Goal: Task Accomplishment & Management: Use online tool/utility

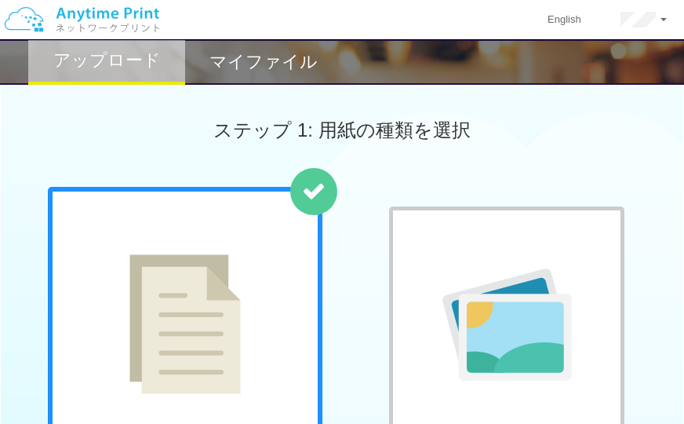
drag, startPoint x: 664, startPoint y: 0, endPoint x: 511, endPoint y: 107, distance: 187.0
click at [511, 107] on div "ステップ 1: 用紙の種類を選択" at bounding box center [342, 130] width 684 height 113
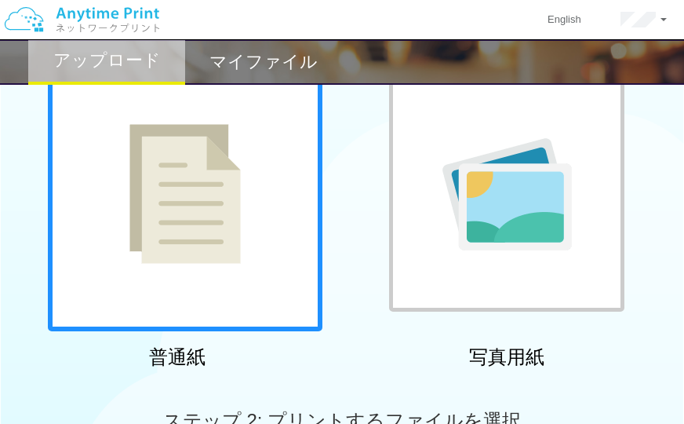
scroll to position [149, 0]
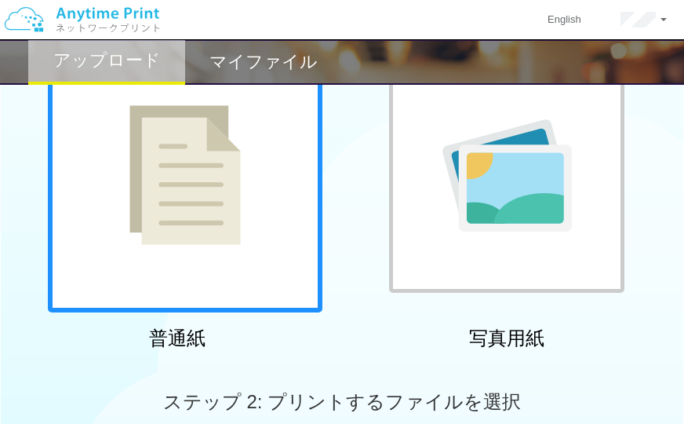
click at [181, 185] on img at bounding box center [184, 175] width 111 height 140
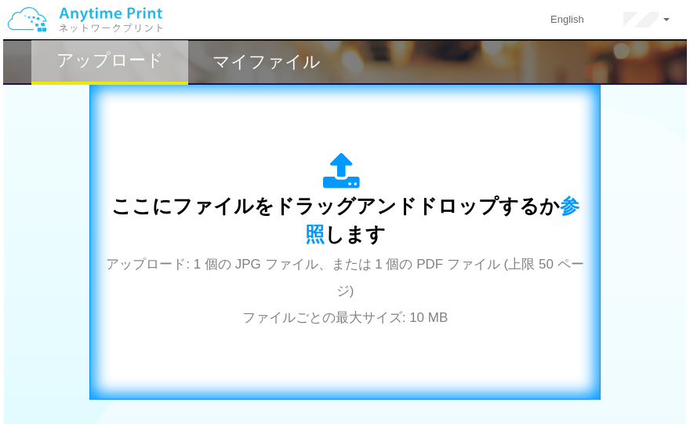
scroll to position [448, 0]
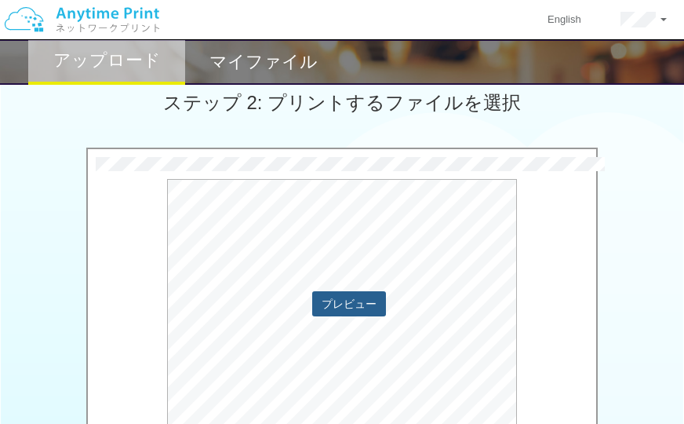
click at [333, 301] on button "プレビュー" at bounding box center [349, 303] width 74 height 25
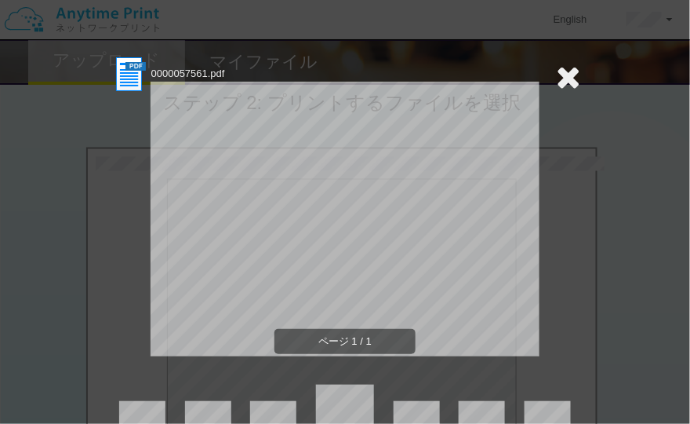
scroll to position [67, 0]
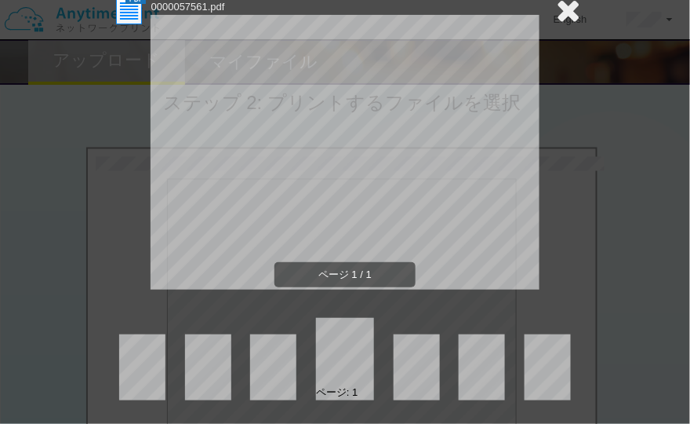
click at [403, 333] on div "ページ: 1" at bounding box center [345, 359] width 471 height 82
click at [405, 317] on div "0000057561.pdf ページ 1 / 1 ページ: 1" at bounding box center [345, 194] width 471 height 412
click at [457, 333] on div "ページ: 1" at bounding box center [345, 359] width 471 height 82
click at [347, 387] on div "ページ: 1" at bounding box center [337, 392] width 42 height 15
click at [330, 399] on div "ページ: 1" at bounding box center [337, 392] width 42 height 15
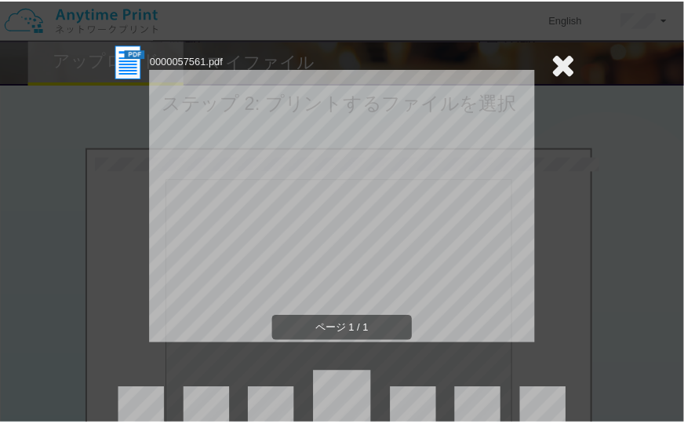
scroll to position [0, 0]
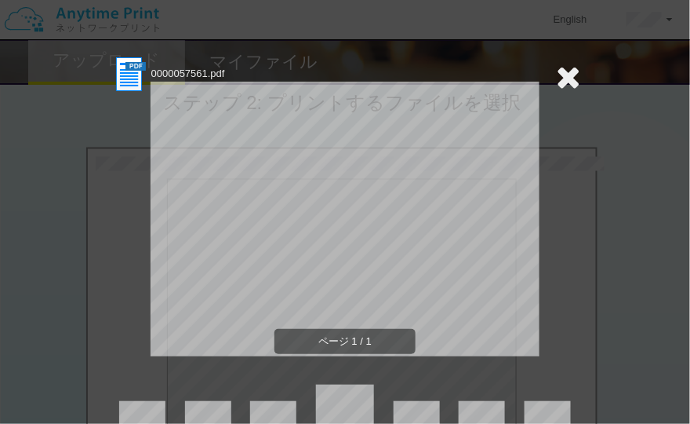
click at [574, 71] on icon at bounding box center [568, 76] width 24 height 31
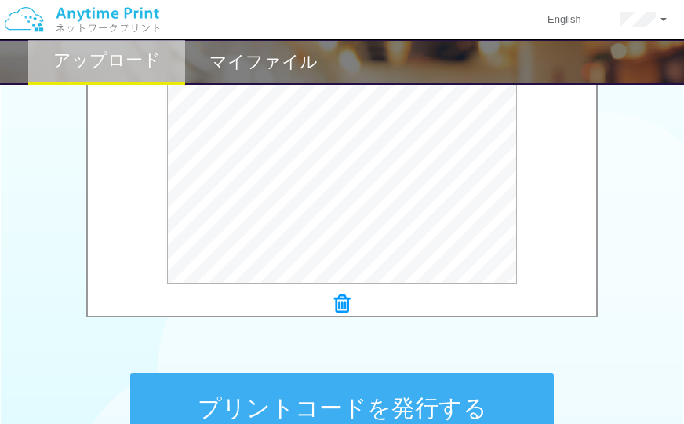
scroll to position [597, 0]
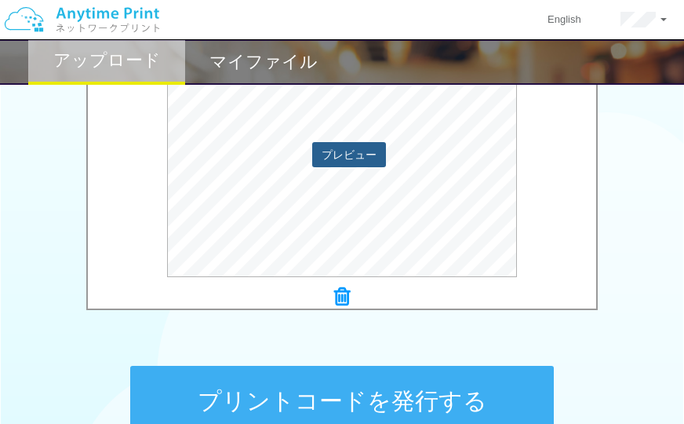
click at [366, 142] on button "プレビュー" at bounding box center [349, 154] width 74 height 25
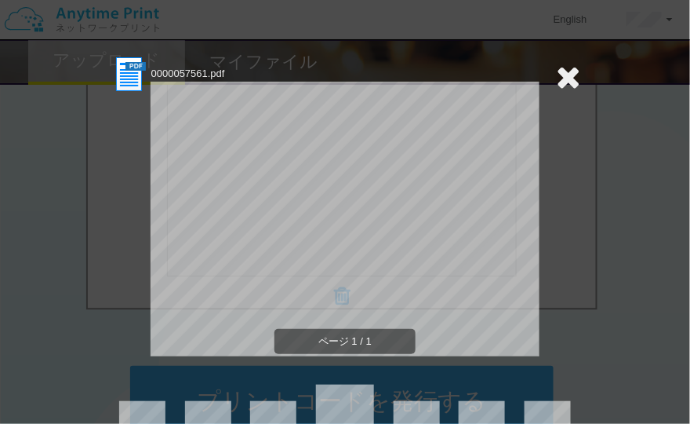
click at [559, 80] on icon at bounding box center [568, 76] width 24 height 31
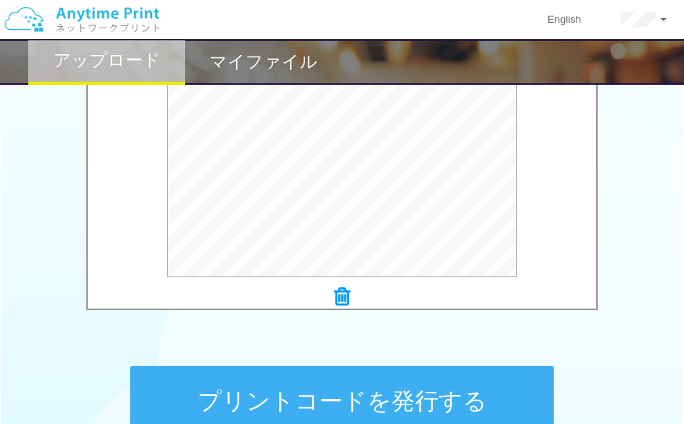
click at [333, 293] on div at bounding box center [342, 297] width 508 height 22
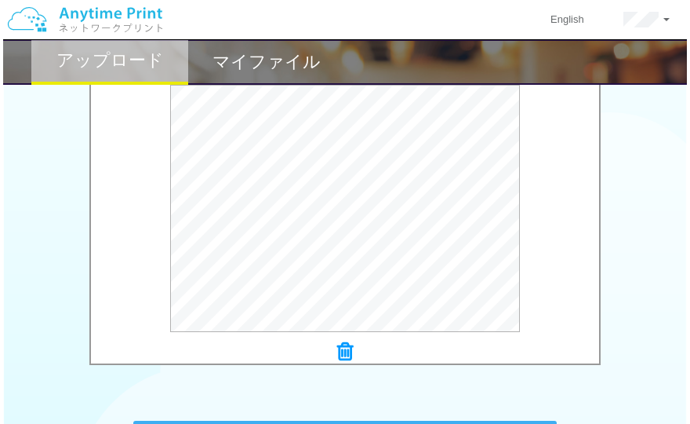
scroll to position [523, 0]
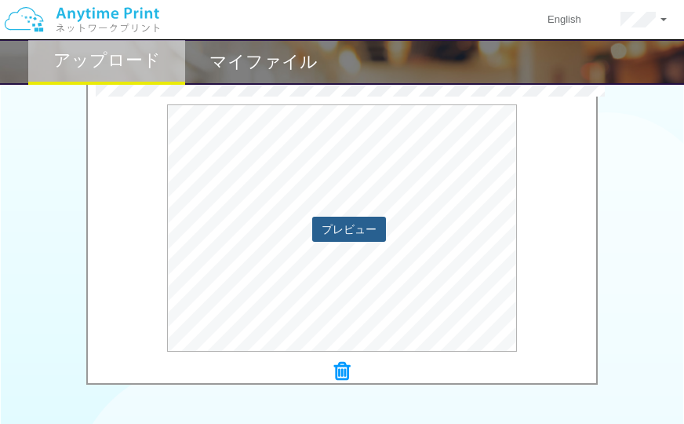
click at [370, 231] on button "プレビュー" at bounding box center [349, 229] width 74 height 25
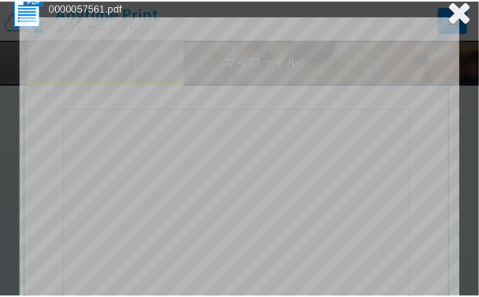
scroll to position [0, 0]
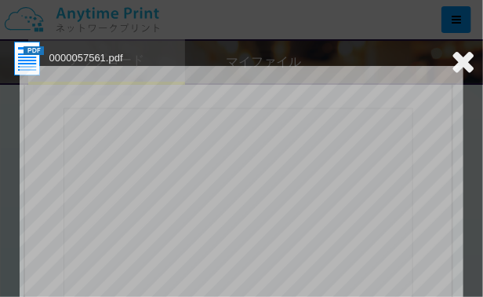
click at [465, 56] on icon at bounding box center [463, 61] width 24 height 31
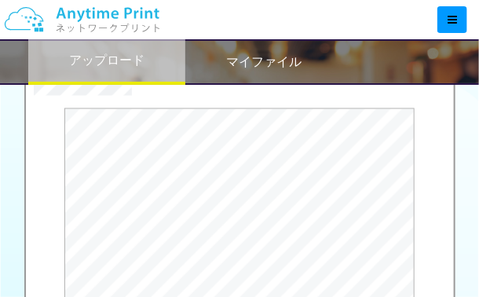
click at [391, 16] on div at bounding box center [243, 19] width 469 height 39
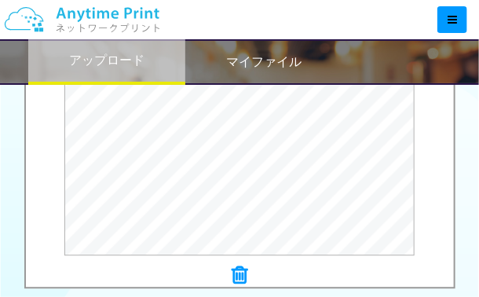
scroll to position [680, 0]
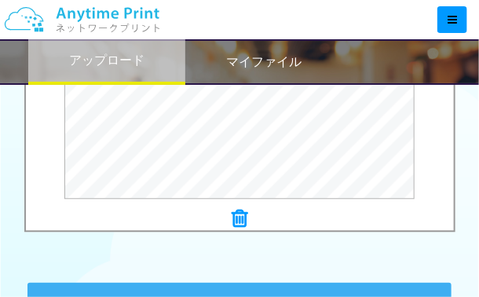
click at [235, 216] on icon at bounding box center [239, 218] width 16 height 20
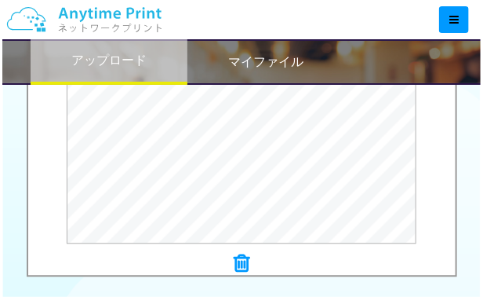
scroll to position [575, 0]
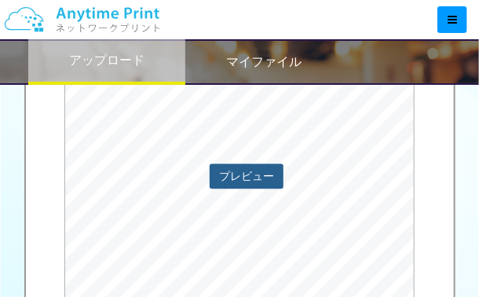
click at [248, 172] on button "プレビュー" at bounding box center [247, 176] width 74 height 25
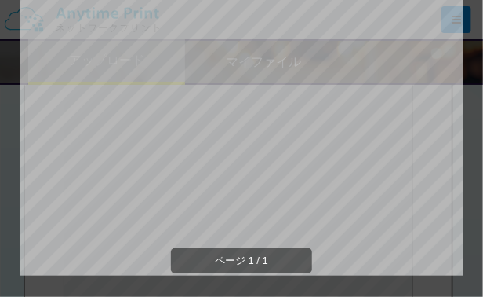
scroll to position [0, 0]
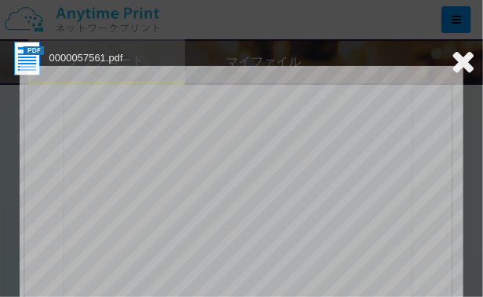
click at [359, 58] on section "0000057561.pdf" at bounding box center [242, 58] width 468 height 39
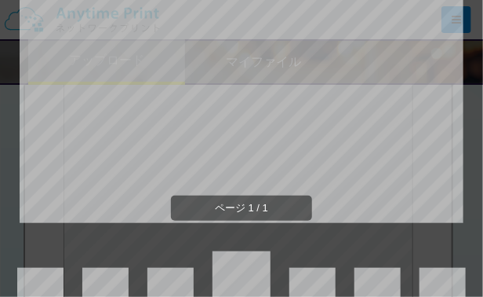
scroll to position [202, 0]
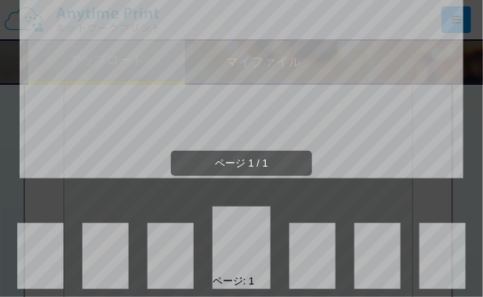
click at [468, 154] on div "ページ 1 / 1" at bounding box center [242, 34] width 468 height 314
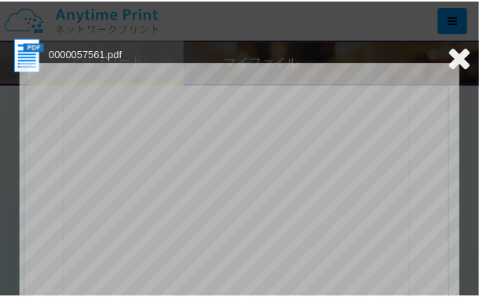
scroll to position [0, 0]
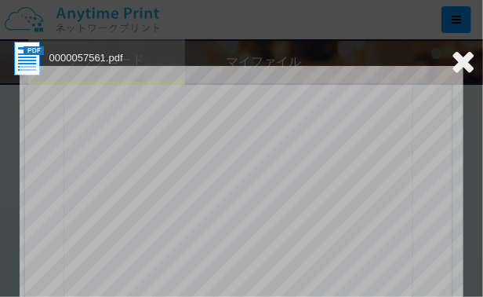
click at [452, 69] on icon at bounding box center [463, 61] width 24 height 31
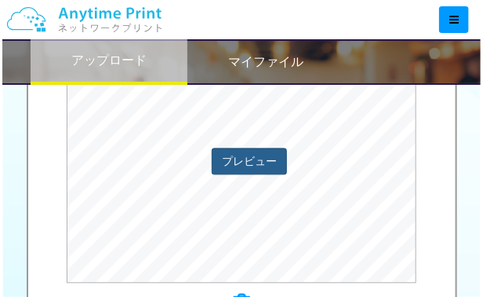
scroll to position [606, 0]
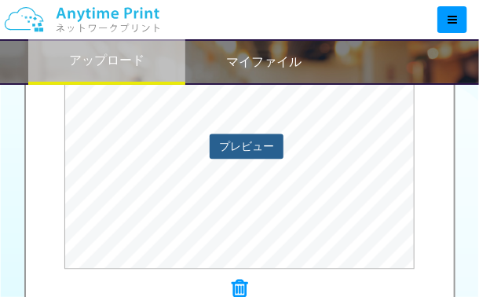
click at [246, 147] on button "プレビュー" at bounding box center [247, 145] width 74 height 25
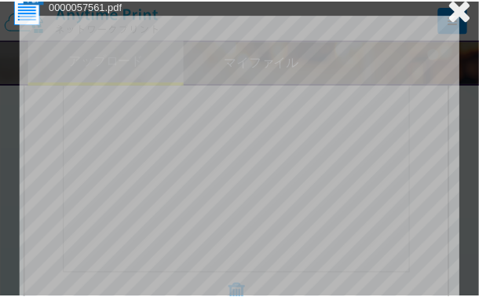
scroll to position [0, 0]
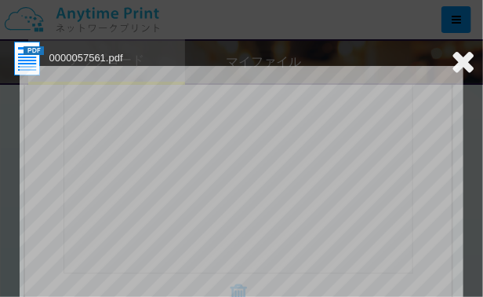
click at [464, 56] on icon at bounding box center [463, 61] width 24 height 31
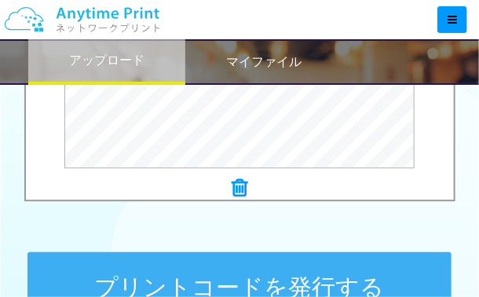
scroll to position [815, 0]
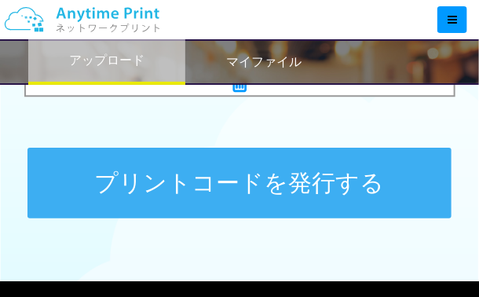
click at [253, 193] on button "プリントコードを発行する" at bounding box center [239, 183] width 424 height 71
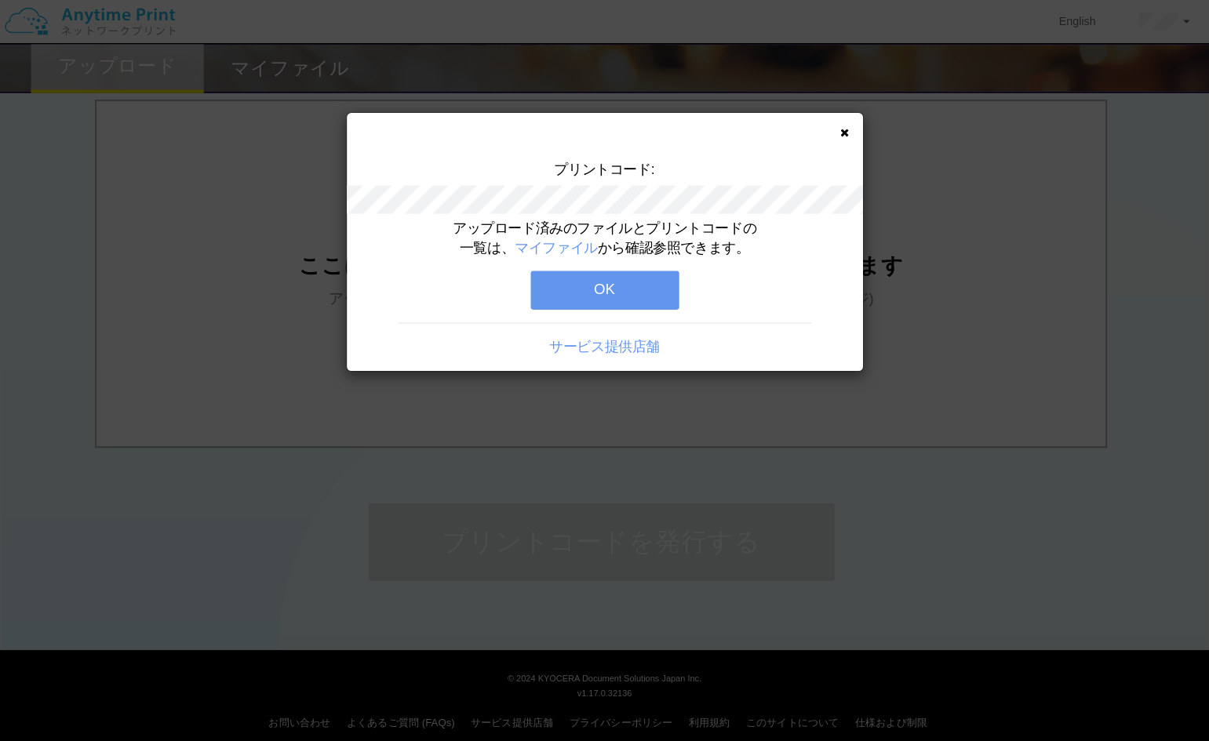
scroll to position [452, 0]
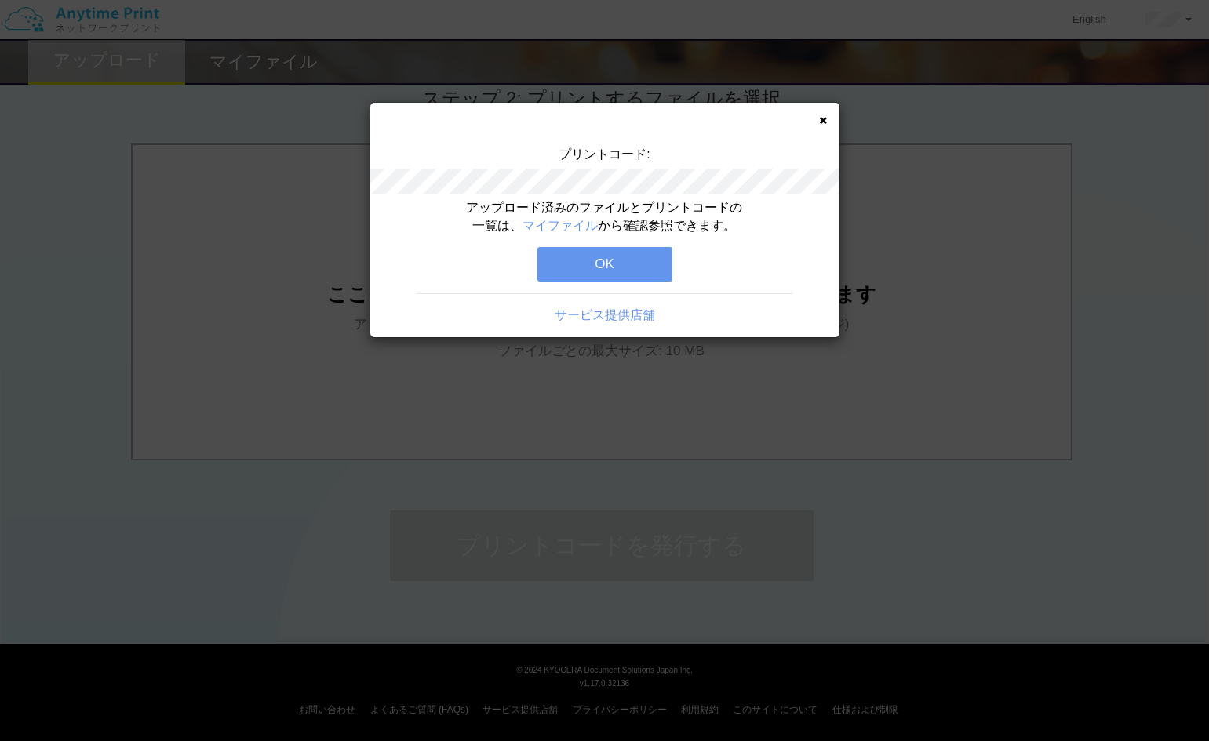
drag, startPoint x: 466, startPoint y: 96, endPoint x: 599, endPoint y: 307, distance: 249.7
click at [624, 292] on div "アップロード済みのファイルとプリントコードの一覧は、 マイファイル から確認参照できます。 OK サービス提供店舗" at bounding box center [604, 268] width 469 height 138
click at [595, 313] on link "サービス提供店舗" at bounding box center [605, 314] width 100 height 13
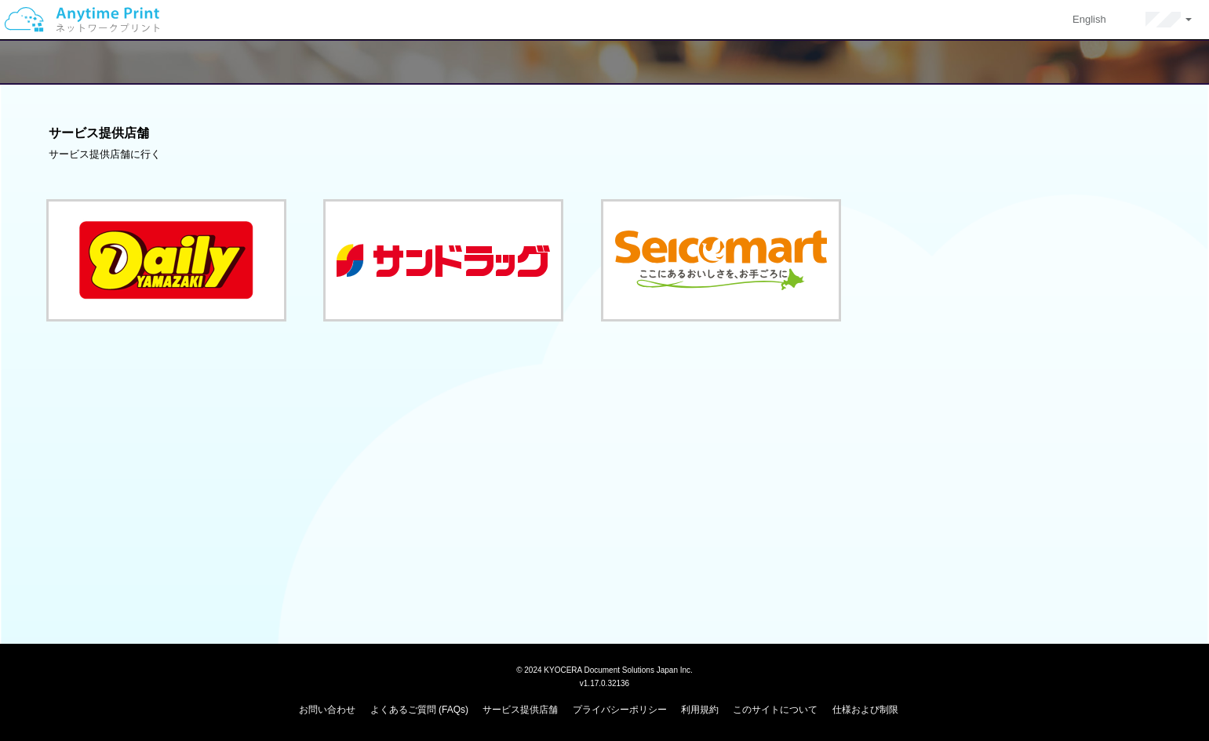
click at [134, 154] on div "サービス提供店舗に行く" at bounding box center [605, 155] width 1113 height 15
click at [118, 112] on div "サービス提供店舗 サービス提供店舗に行く" at bounding box center [604, 222] width 1209 height 297
click at [85, 155] on div "サービス提供店舗に行く" at bounding box center [605, 155] width 1113 height 15
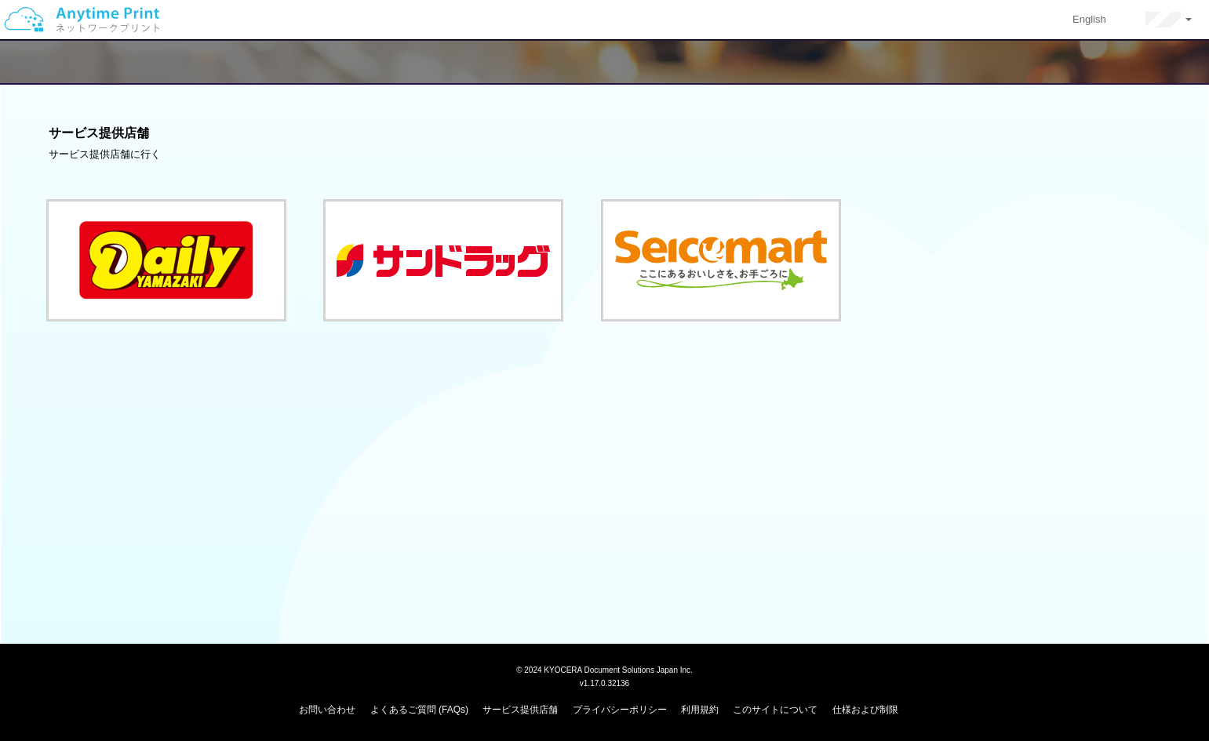
click at [637, 68] on div "戻る" at bounding box center [499, 62] width 942 height 42
click at [856, 77] on div "戻る" at bounding box center [499, 62] width 942 height 42
click at [1084, 25] on link "English" at bounding box center [1089, 19] width 73 height 39
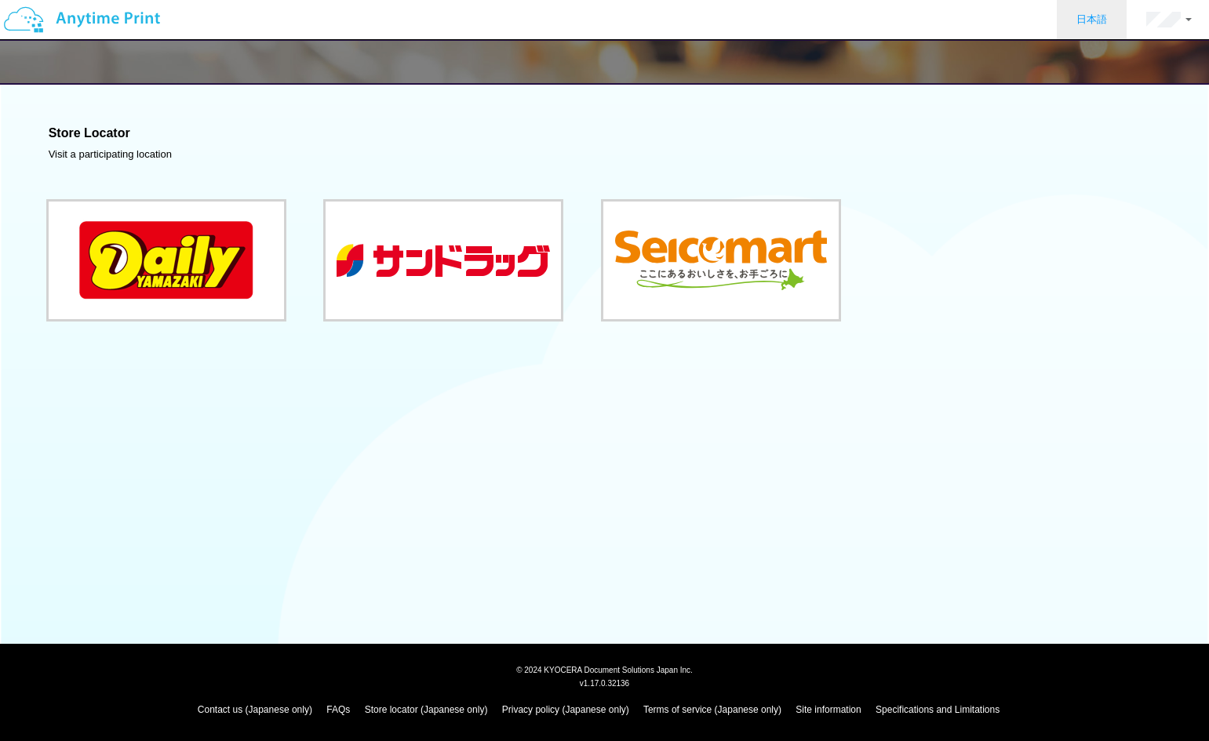
click at [1084, 25] on link "日本語" at bounding box center [1092, 19] width 70 height 39
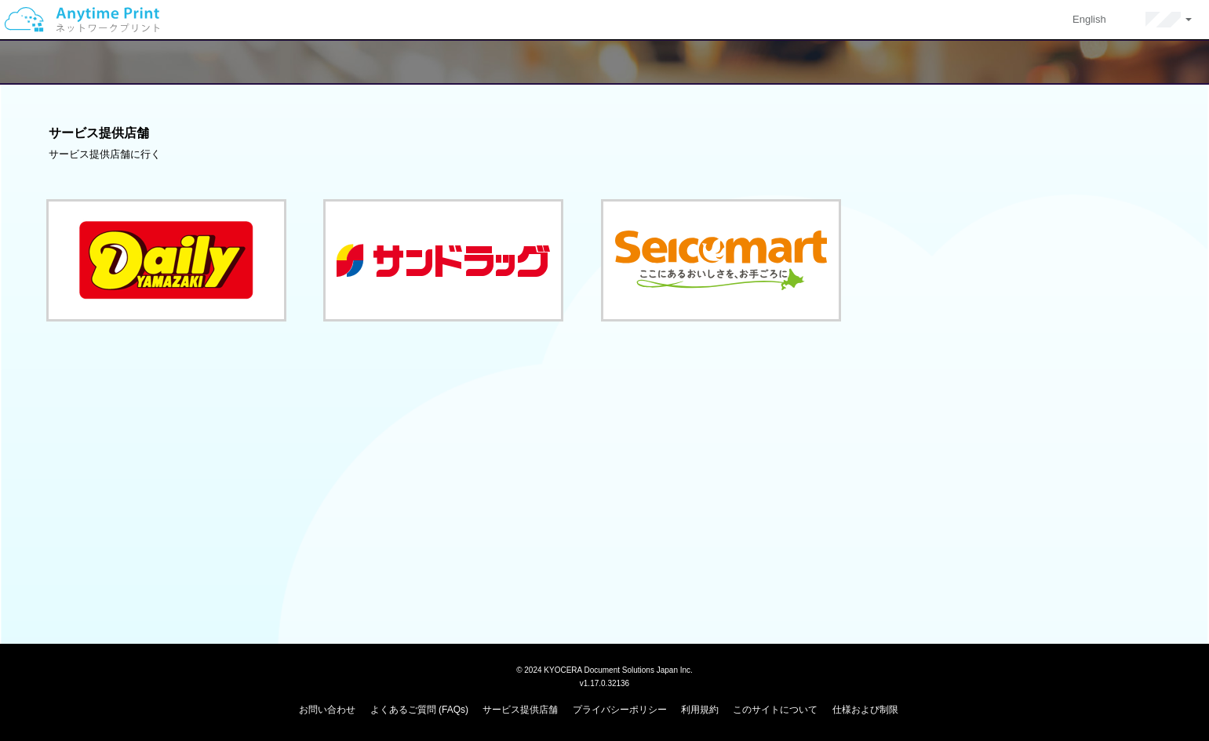
click at [108, 4] on img at bounding box center [81, 19] width 167 height 55
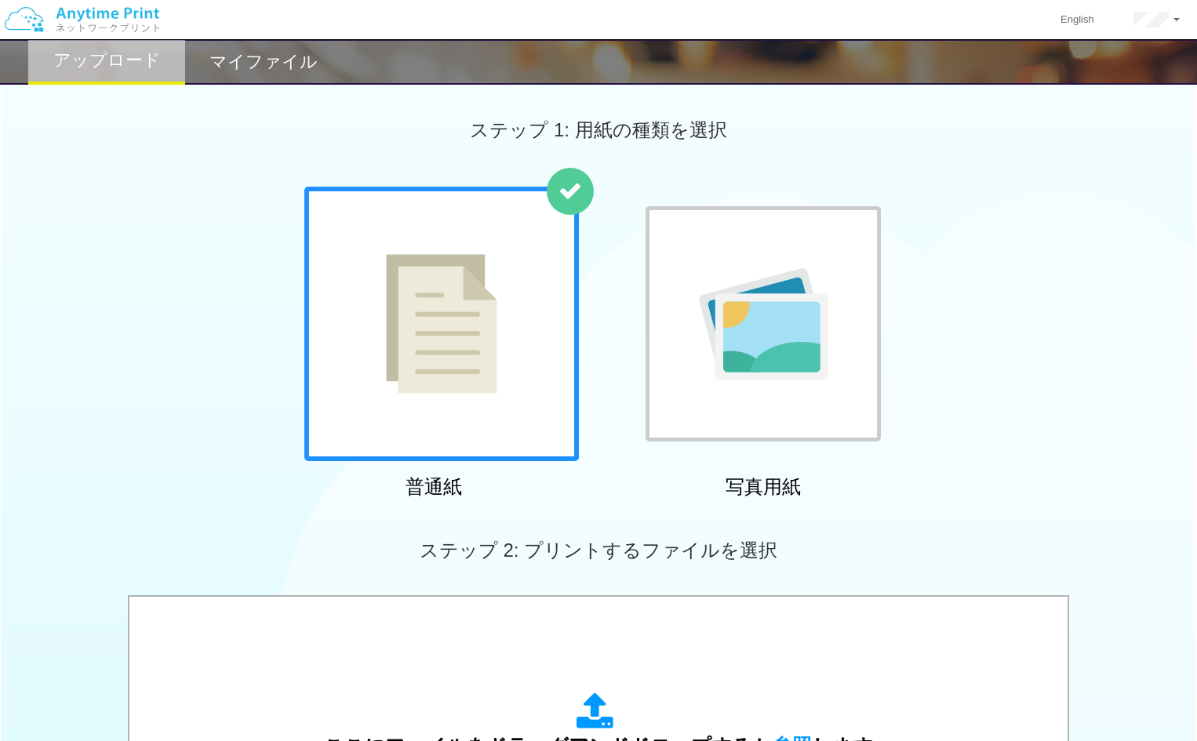
click at [263, 59] on h2 "マイファイル" at bounding box center [264, 62] width 108 height 19
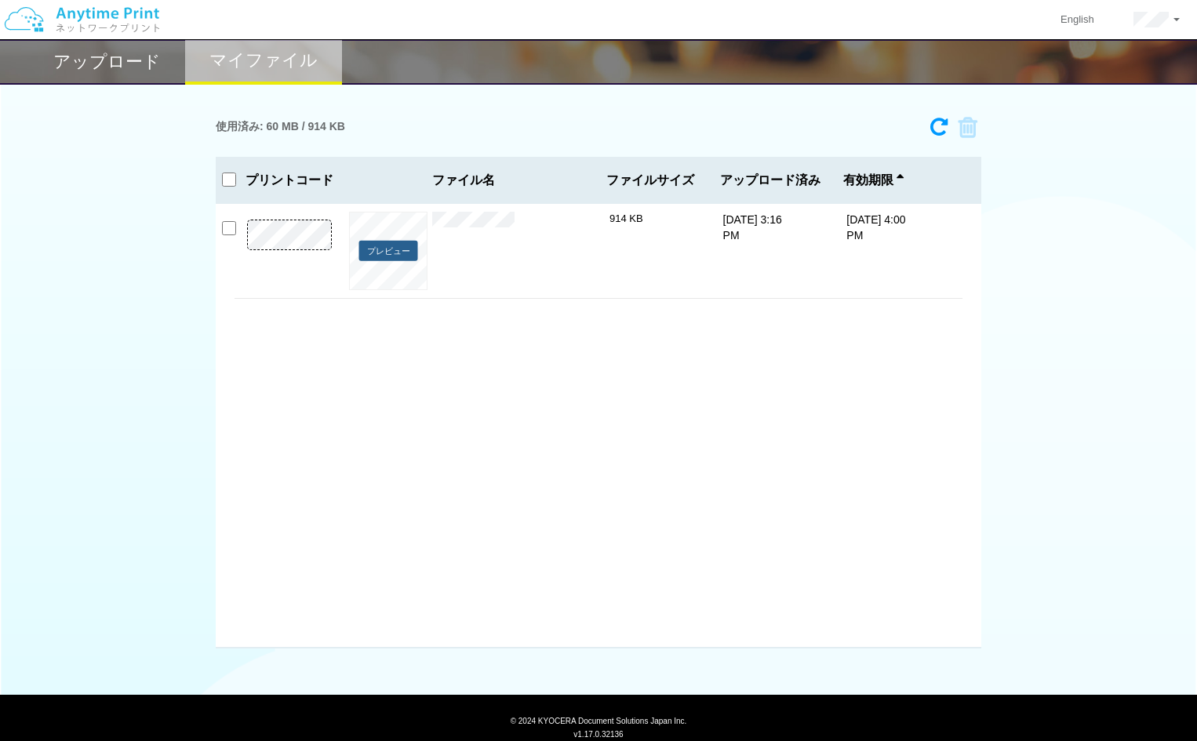
click at [377, 245] on button "プレビュー" at bounding box center [388, 250] width 59 height 21
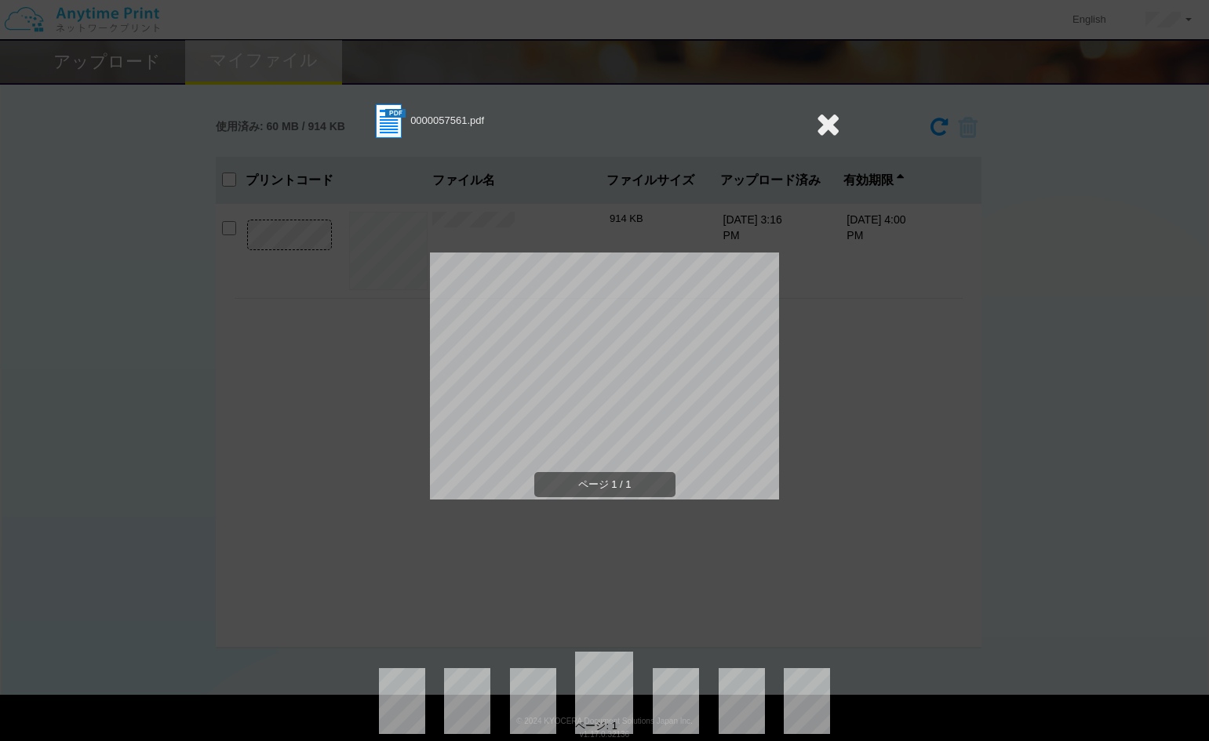
click at [843, 446] on div "0000057561.pdf ページ 1 / 1 ページ: 1" at bounding box center [604, 370] width 1209 height 741
